Goal: Task Accomplishment & Management: Use online tool/utility

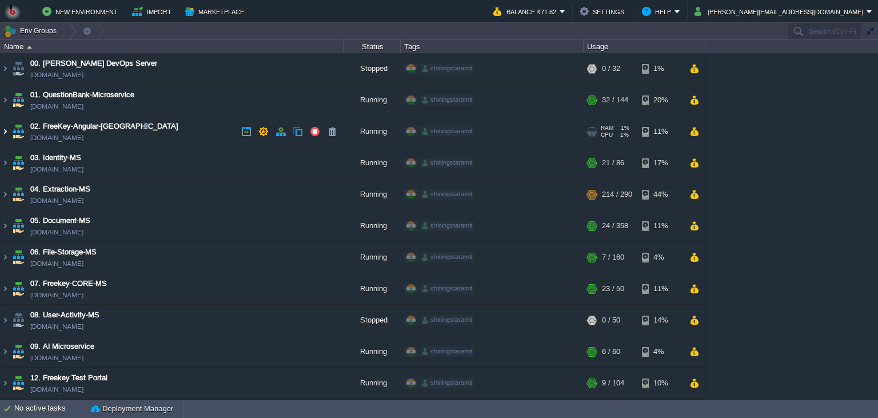
click at [3, 141] on img at bounding box center [5, 131] width 9 height 31
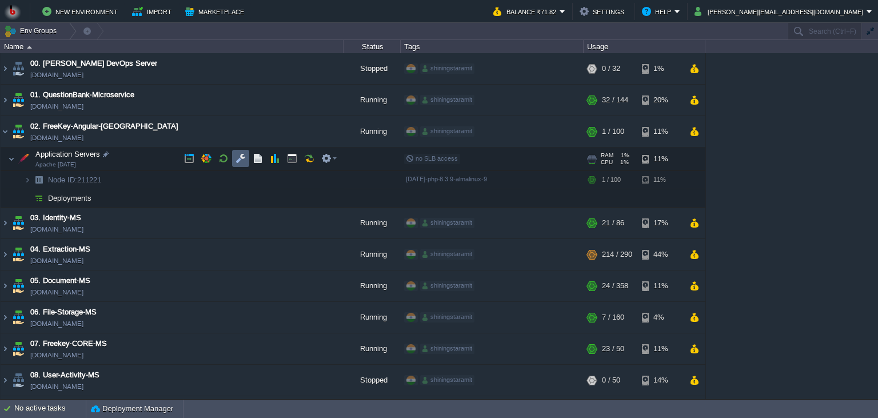
click at [235, 153] on td at bounding box center [240, 158] width 17 height 17
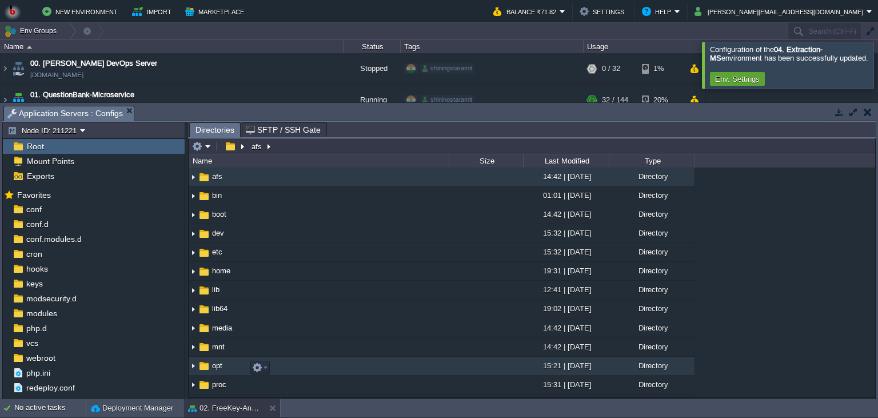
scroll to position [316, 0]
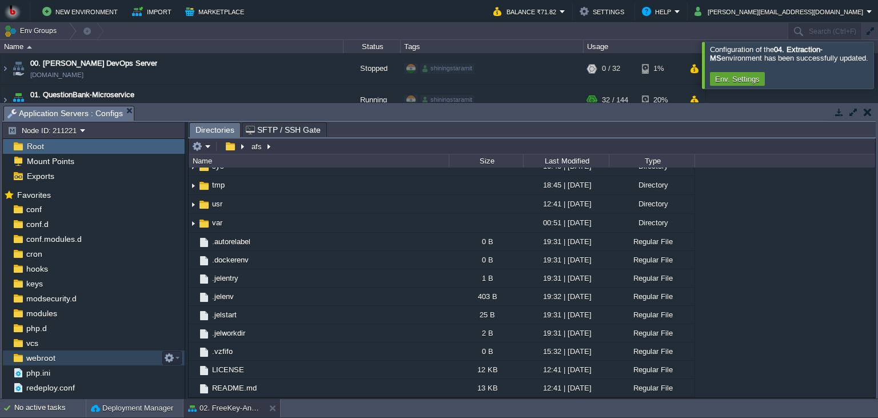
click at [58, 352] on div "webroot" at bounding box center [94, 357] width 182 height 15
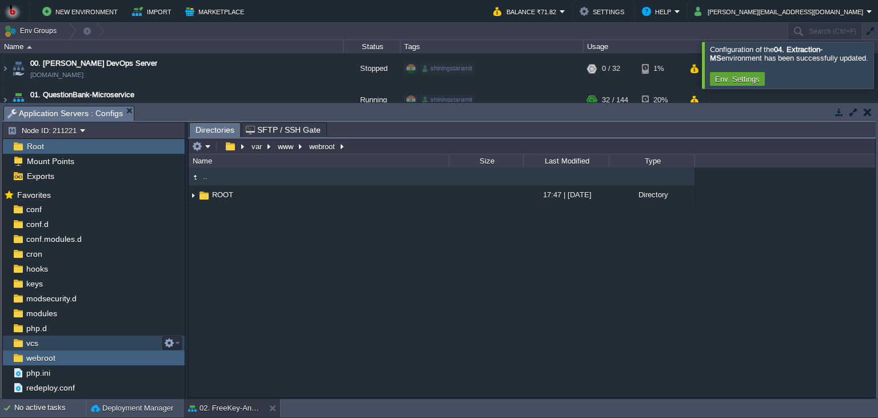
click at [387, 207] on div ".. ROOT 17:47 | [DATE] Directory" at bounding box center [532, 282] width 686 height 230
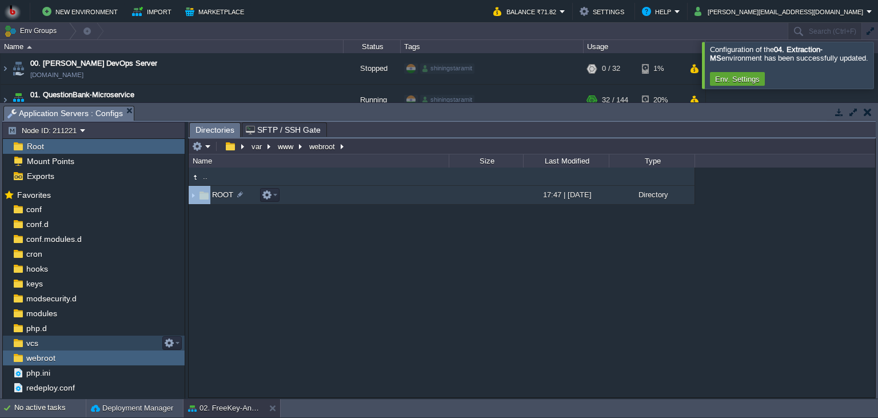
click at [392, 201] on td "ROOT" at bounding box center [319, 195] width 260 height 19
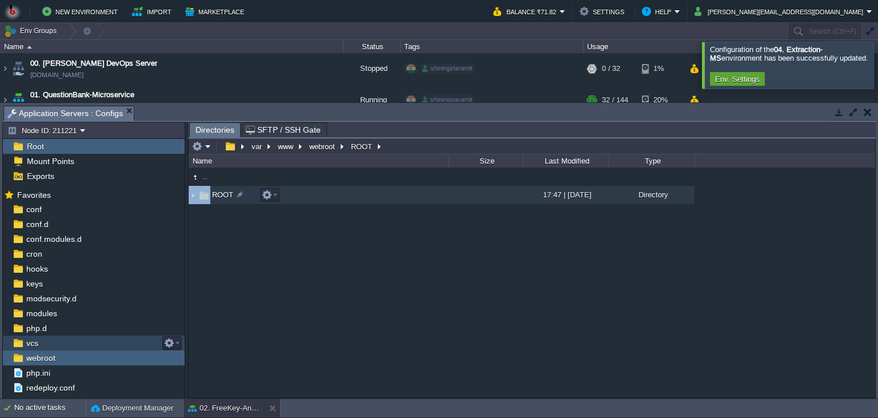
click at [392, 201] on td "ROOT" at bounding box center [319, 195] width 260 height 19
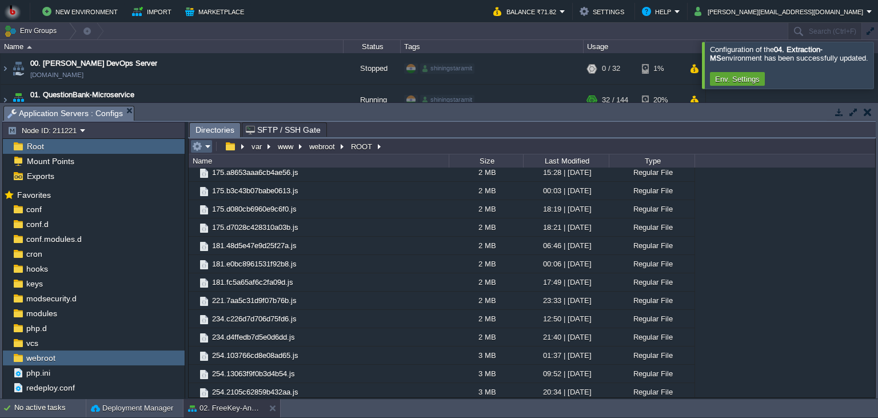
click at [212, 146] on td at bounding box center [201, 146] width 22 height 14
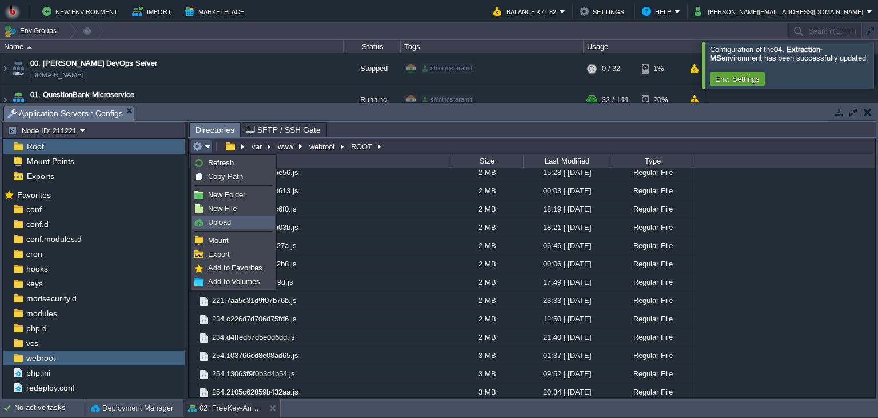
click at [219, 221] on span "Upload" at bounding box center [219, 222] width 23 height 9
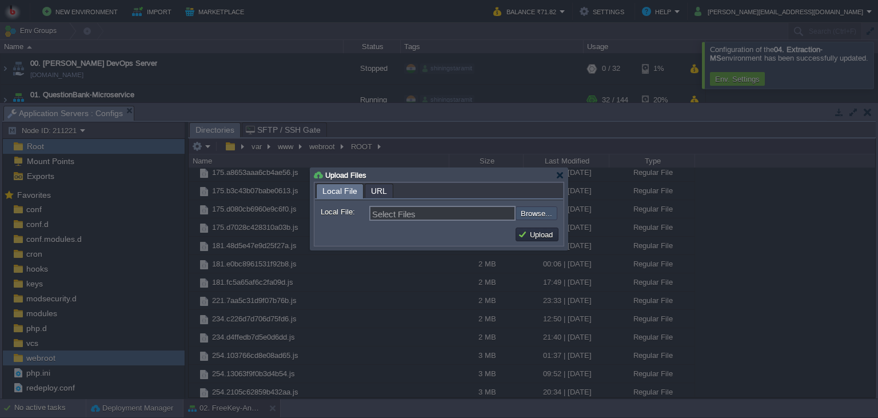
click at [545, 209] on input "file" at bounding box center [485, 213] width 145 height 14
type input "C:\fakepath\live04-25-.zip"
type input "live04-25-.zip"
click at [539, 234] on button "Upload" at bounding box center [537, 234] width 38 height 10
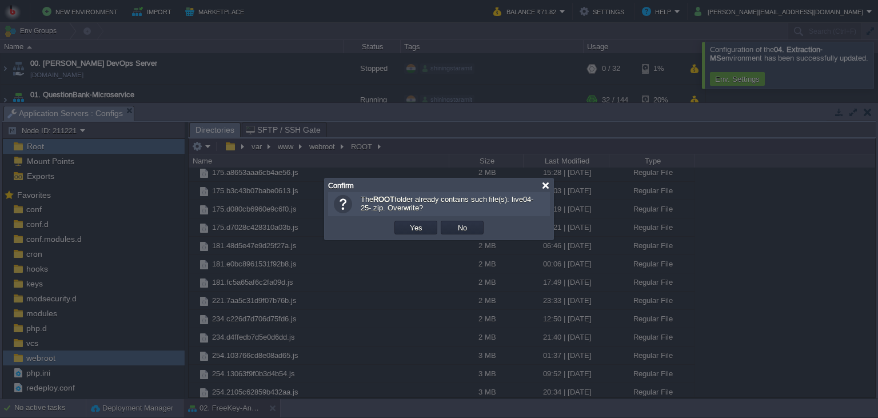
click at [547, 187] on div at bounding box center [545, 185] width 9 height 9
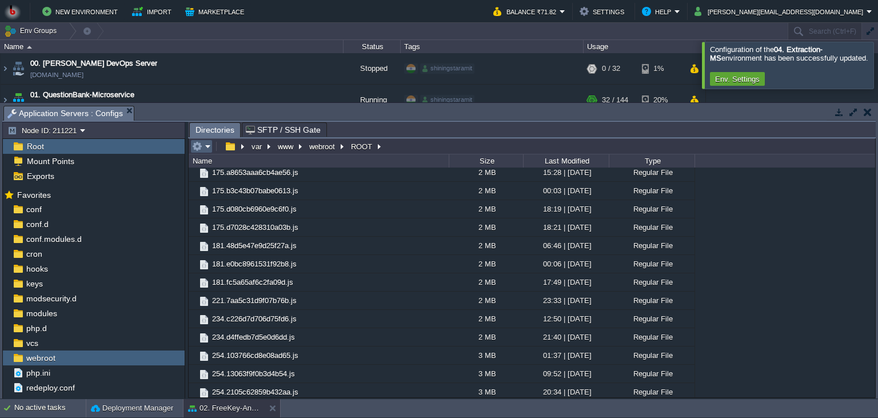
click at [209, 151] on em at bounding box center [201, 146] width 19 height 10
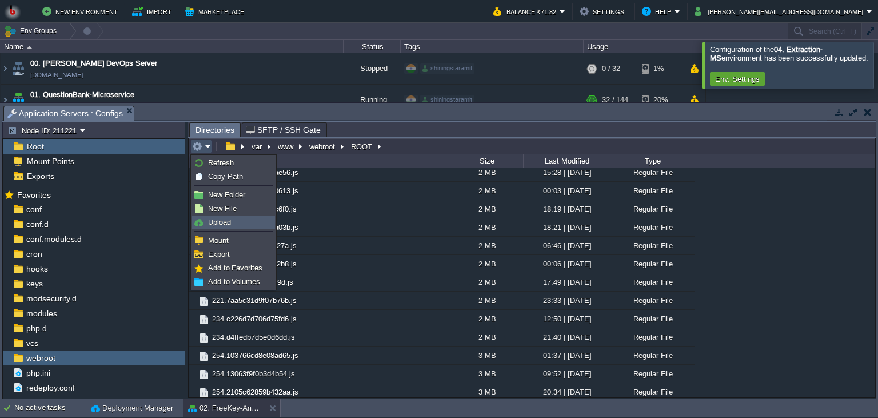
click at [215, 215] on li "Upload" at bounding box center [233, 222] width 83 height 14
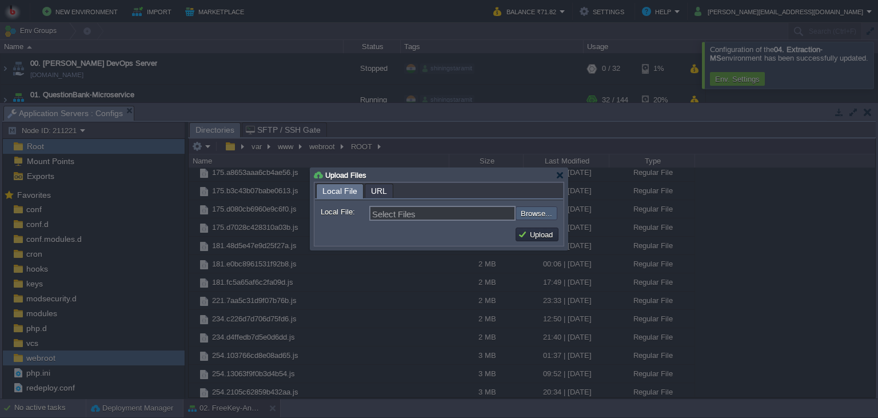
click at [540, 218] on input "file" at bounding box center [485, 213] width 145 height 14
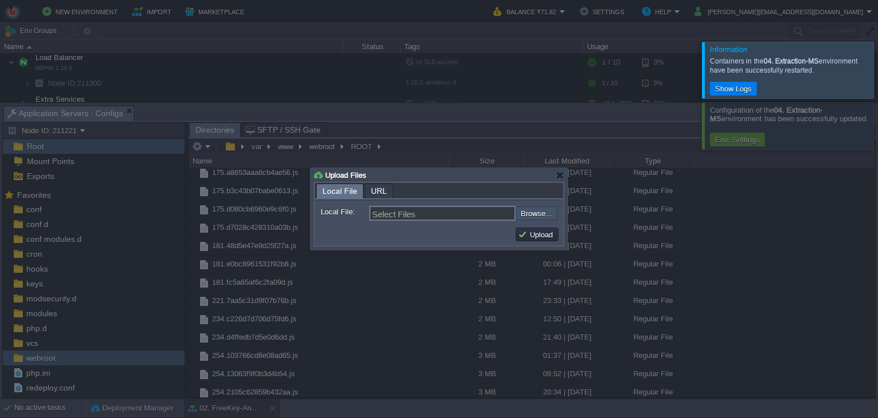
click at [535, 219] on input "file" at bounding box center [485, 213] width 145 height 14
type input "C:\fakepath\-1live--11-08-25.zip"
type input "-1live--11-08-25.zip"
click at [527, 232] on button "Upload" at bounding box center [537, 234] width 38 height 10
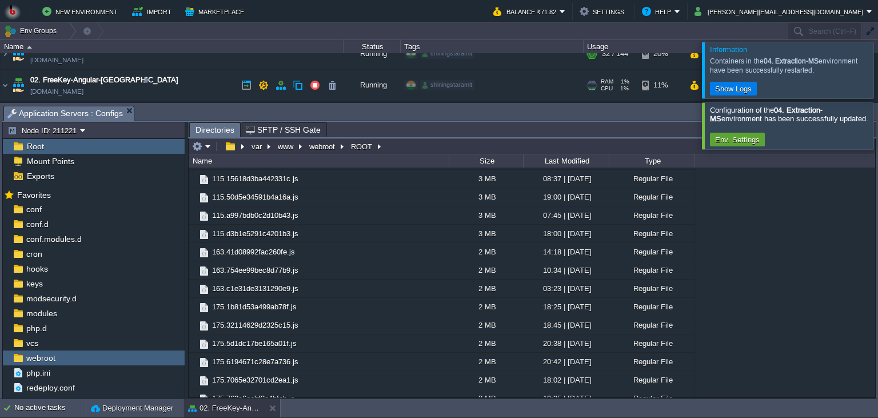
scroll to position [85, 0]
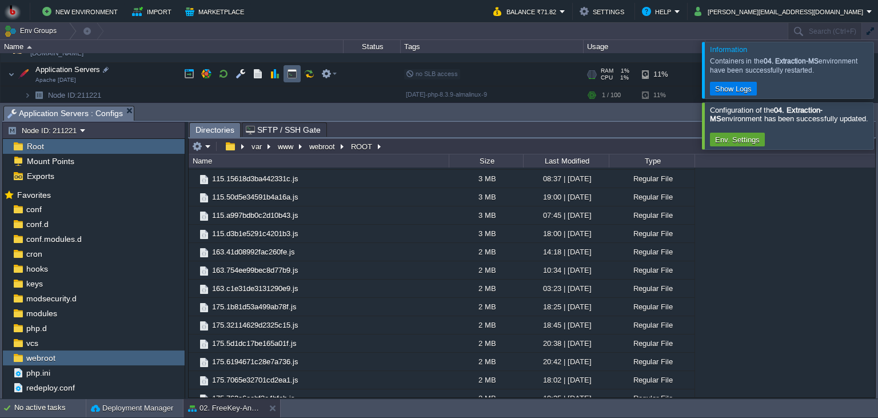
click at [287, 74] on button "button" at bounding box center [292, 74] width 10 height 10
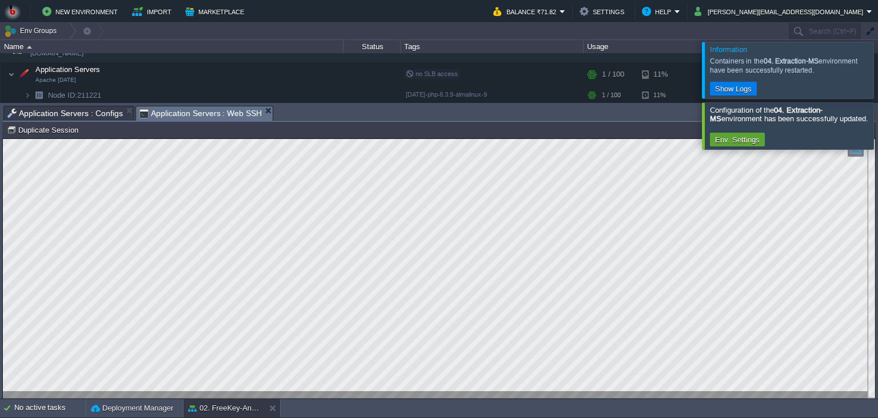
scroll to position [5, 0]
click at [95, 118] on span "Application Servers : Configs" at bounding box center [64, 113] width 115 height 14
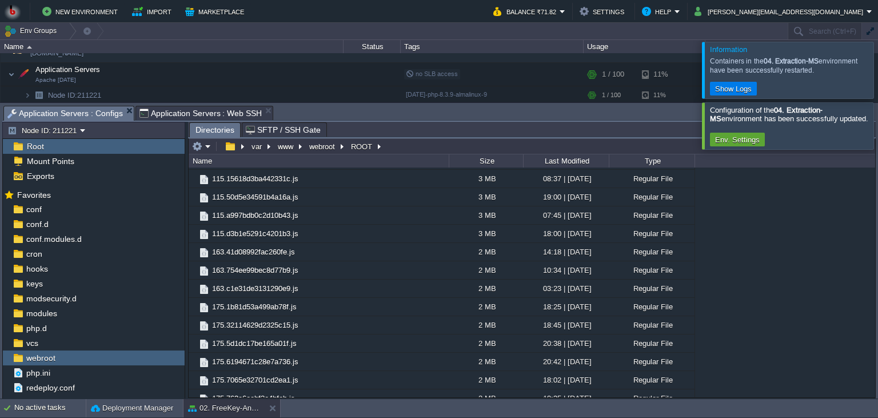
scroll to position [90, 0]
click at [207, 147] on em at bounding box center [201, 146] width 19 height 10
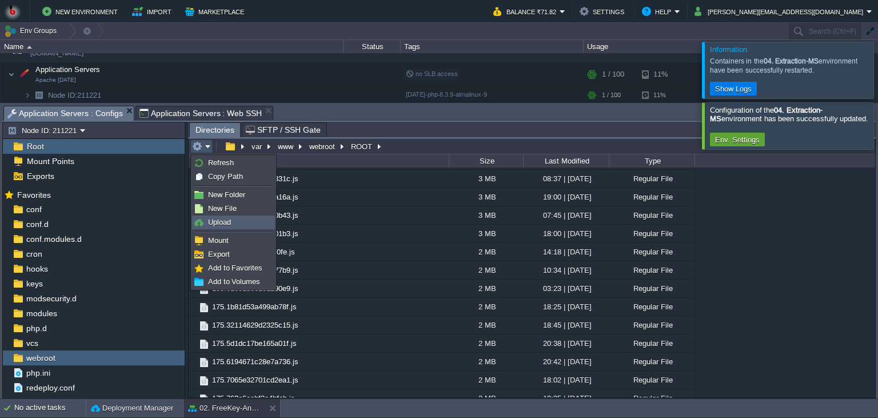
click at [224, 223] on span "Upload" at bounding box center [219, 222] width 23 height 9
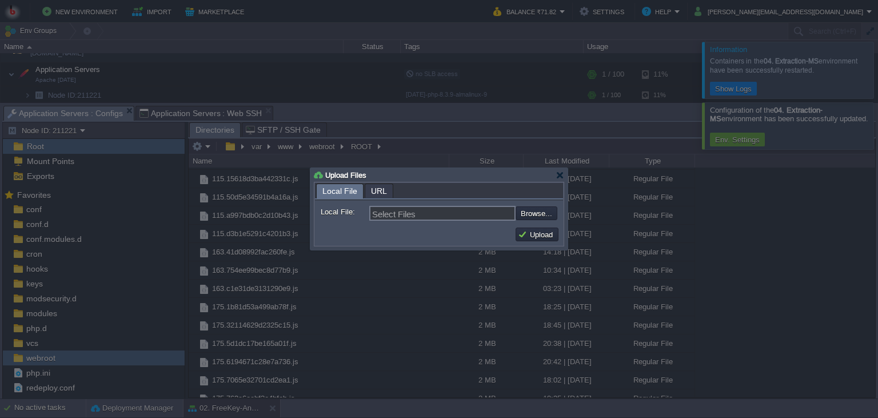
click at [537, 211] on input "file" at bounding box center [485, 213] width 145 height 14
type input "C:\fakepath\1live--11-08-25.zip"
type input "1live--11-08-25.zip"
click at [531, 234] on button "Upload" at bounding box center [537, 234] width 38 height 10
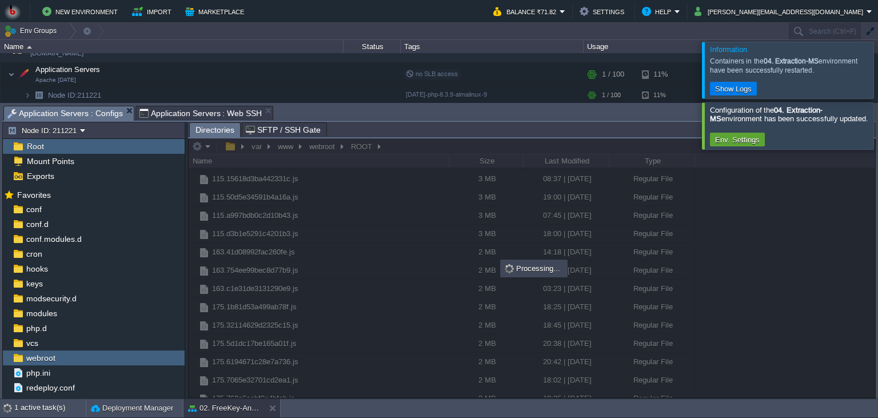
scroll to position [5, 0]
click at [243, 111] on span "Application Servers : Web SSH" at bounding box center [200, 113] width 123 height 14
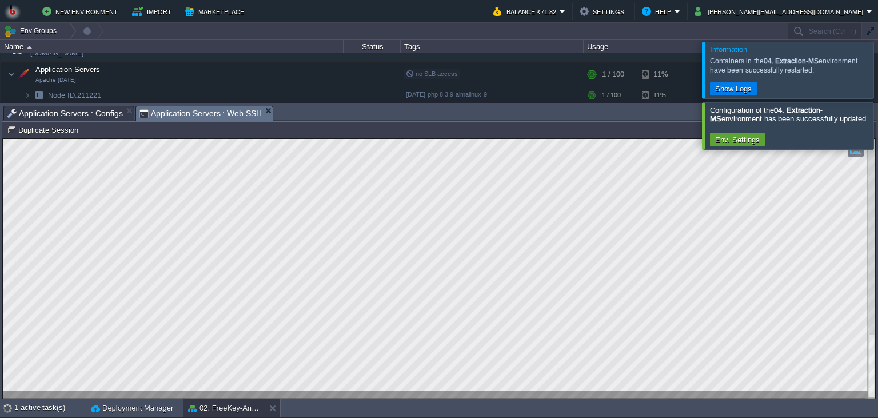
scroll to position [106, 0]
